Goal: Check status: Check status

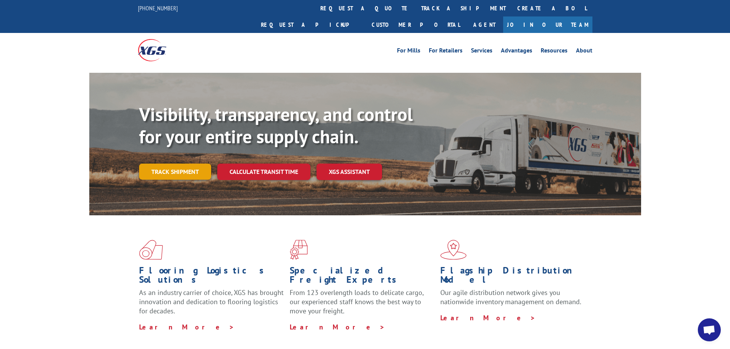
click at [171, 164] on link "Track shipment" at bounding box center [175, 172] width 72 height 16
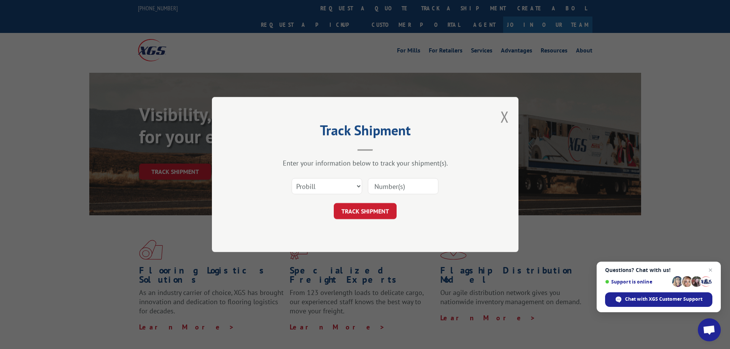
paste input "17606668"
type input "17606668"
click at [354, 213] on button "TRACK SHIPMENT" at bounding box center [365, 211] width 63 height 16
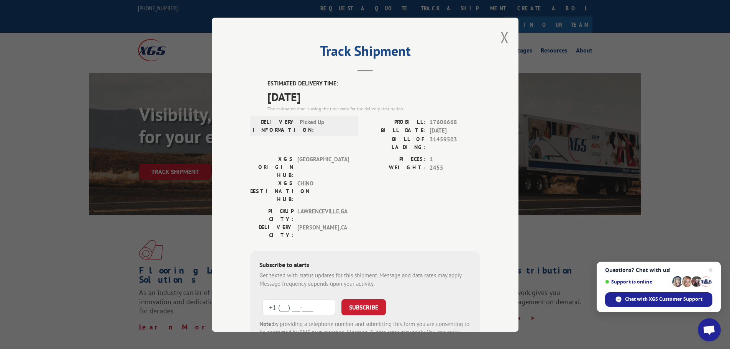
click at [296, 299] on input "+1 (___) ___-____" at bounding box center [299, 307] width 73 height 16
type input "[PHONE_NUMBER]"
click at [350, 299] on button "SUBSCRIBE" at bounding box center [364, 307] width 44 height 16
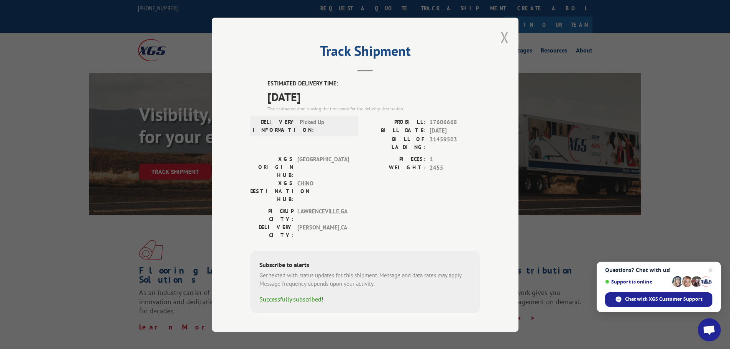
click at [506, 42] on button "Close modal" at bounding box center [505, 37] width 8 height 20
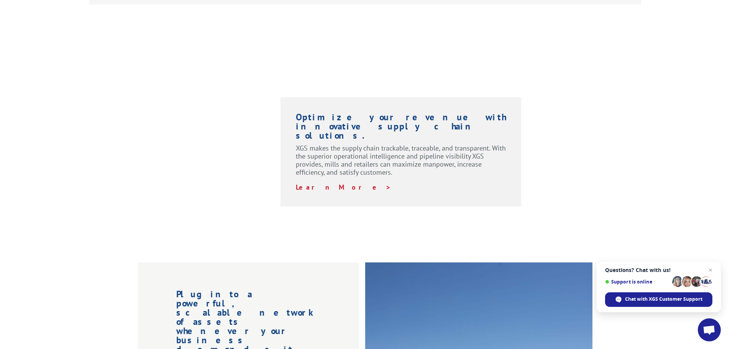
scroll to position [537, 0]
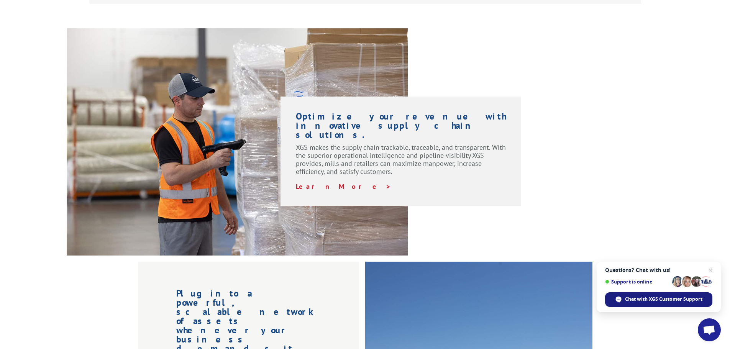
click at [632, 300] on span "Chat with XGS Customer Support" at bounding box center [663, 299] width 77 height 7
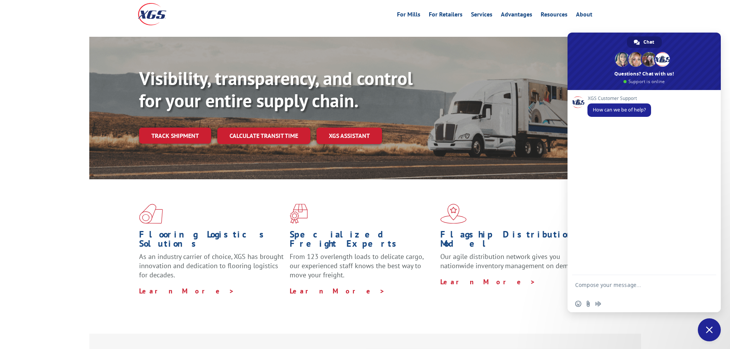
scroll to position [0, 0]
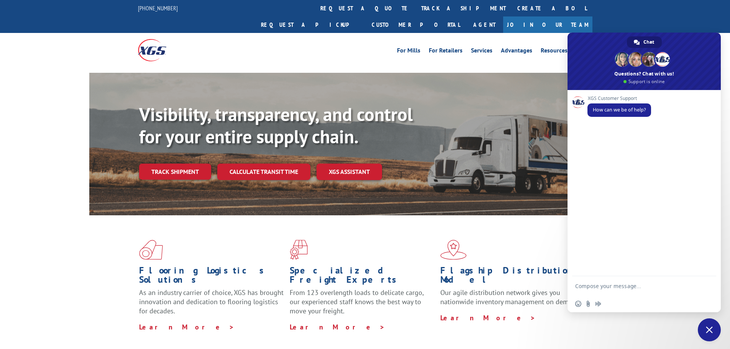
click at [586, 286] on textarea "Compose your message..." at bounding box center [635, 286] width 121 height 7
drag, startPoint x: 665, startPoint y: 281, endPoint x: 665, endPoint y: 277, distance: 4.2
click at [665, 277] on form "Can I get a status update on pro" at bounding box center [635, 286] width 121 height 21
click at [663, 288] on textarea "Can I get a status update on pro" at bounding box center [635, 286] width 121 height 7
paste textarea "17606668"
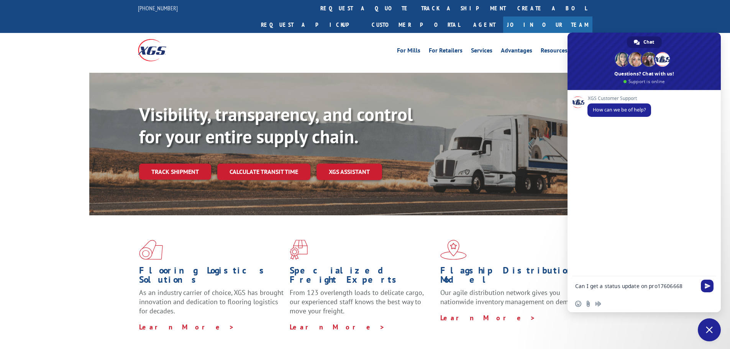
click at [657, 284] on textarea "Can I get a status update on pro17606668" at bounding box center [635, 286] width 121 height 7
click at [683, 284] on textarea "Can I get a status update on pro 17606668" at bounding box center [635, 286] width 121 height 7
type textarea "Can I get a status update on pro 17606668?"
click at [710, 280] on span "Send" at bounding box center [707, 286] width 13 height 13
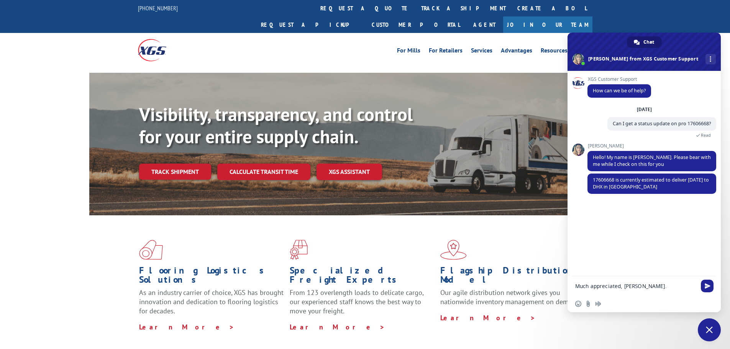
type textarea "Much appreciated, [PERSON_NAME]."
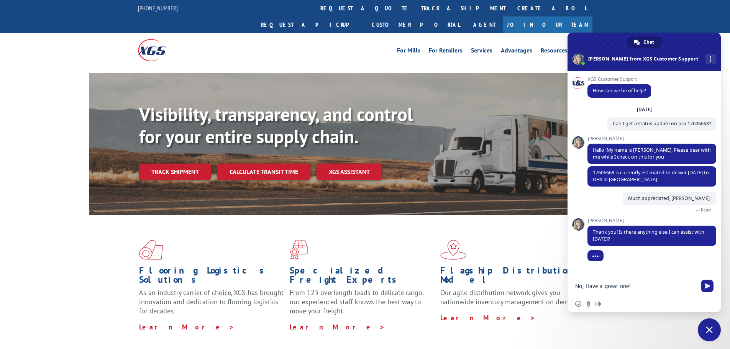
type textarea "No, Have a great one!"
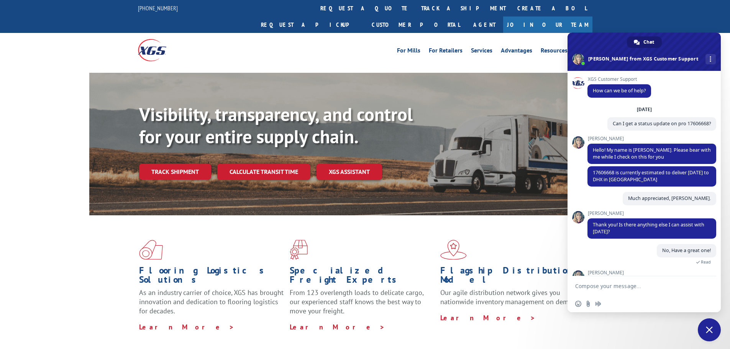
scroll to position [51, 0]
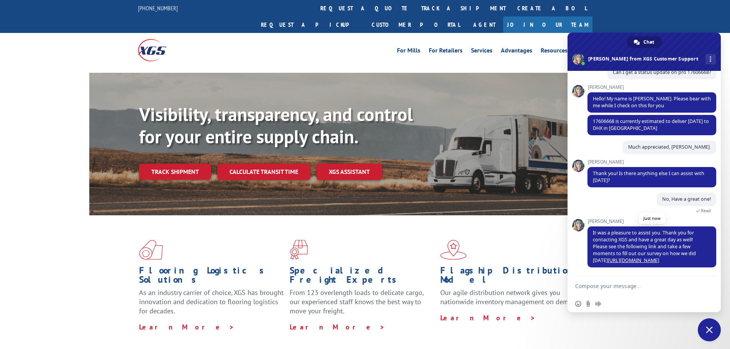
click at [628, 261] on link "[URL][DOMAIN_NAME]" at bounding box center [633, 260] width 51 height 7
